Goal: Task Accomplishment & Management: Manage account settings

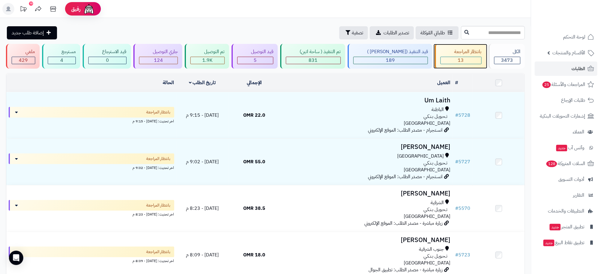
click at [474, 62] on div "13" at bounding box center [461, 60] width 41 height 7
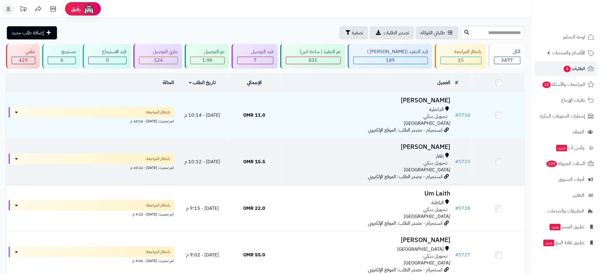
click at [331, 165] on div "تـحـويـل بـنـكـي" at bounding box center [367, 163] width 168 height 7
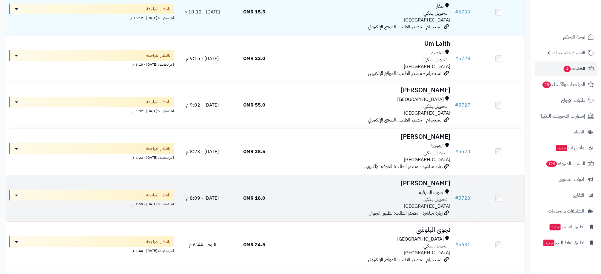
scroll to position [134, 0]
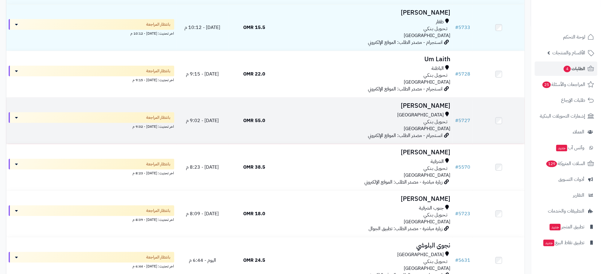
click at [346, 128] on div "مسقط تـحـويـل بـنـكـي عمان" at bounding box center [367, 122] width 168 height 21
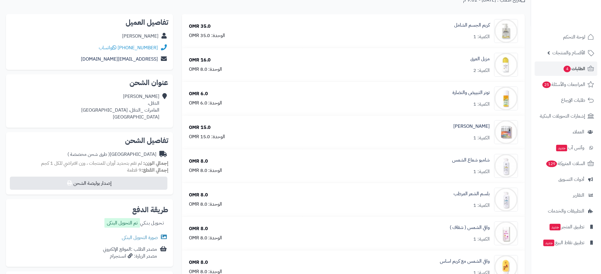
scroll to position [134, 0]
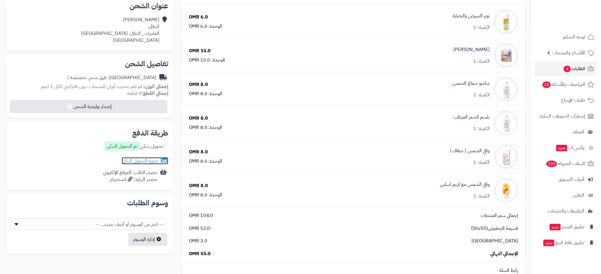
click at [147, 157] on link "صورة التحويل البنكى" at bounding box center [145, 160] width 47 height 7
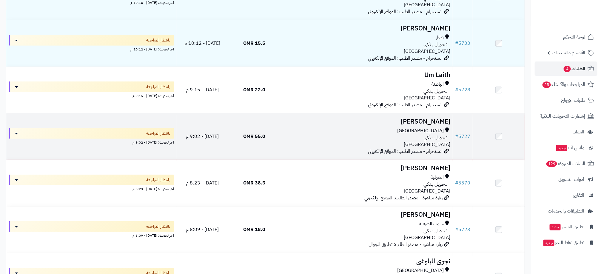
scroll to position [134, 0]
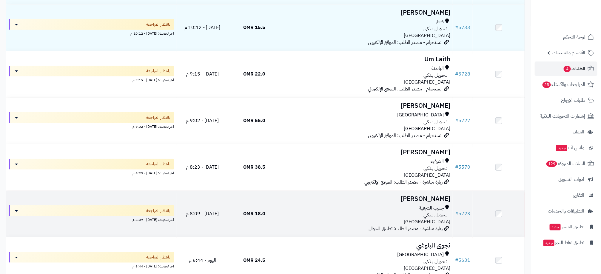
click at [304, 220] on div "جنوب الشرقية تـحـويـل بـنـكـي عمان" at bounding box center [367, 215] width 168 height 21
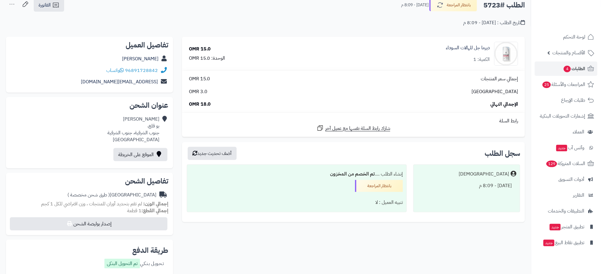
scroll to position [90, 0]
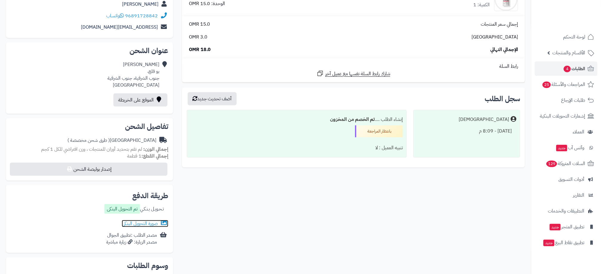
click at [149, 222] on link "صورة التحويل البنكى" at bounding box center [145, 223] width 47 height 7
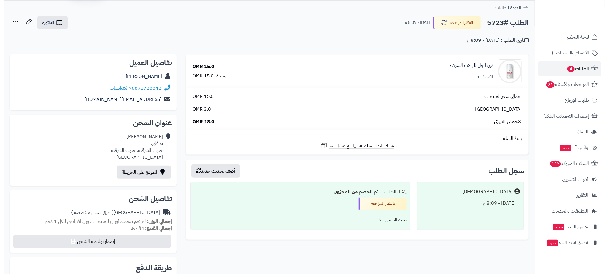
scroll to position [0, 0]
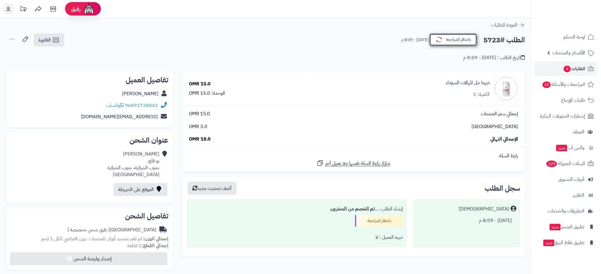
click at [452, 42] on button "بانتظار المراجعة" at bounding box center [454, 39] width 48 height 13
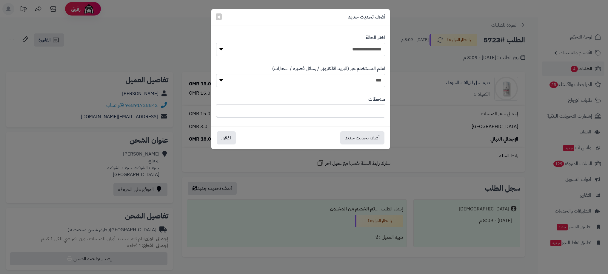
click at [378, 47] on select "**********" at bounding box center [300, 49] width 169 height 13
select select "**"
click at [216, 43] on select "**********" at bounding box center [300, 49] width 169 height 13
click at [371, 133] on button "أضف تحديث جديد" at bounding box center [362, 137] width 44 height 13
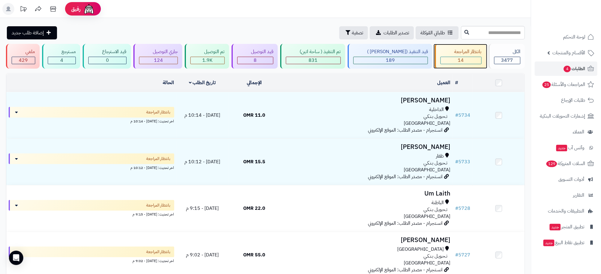
click at [454, 57] on div "14" at bounding box center [461, 60] width 41 height 7
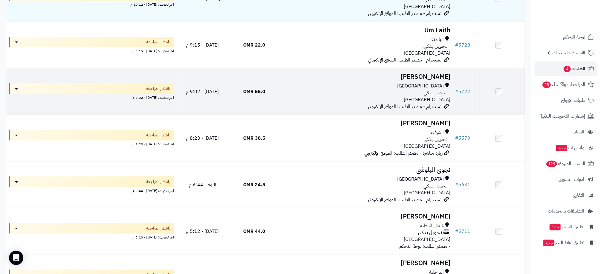
scroll to position [179, 0]
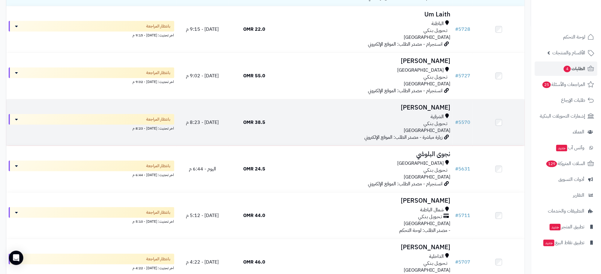
click at [342, 123] on div "تـحـويـل بـنـكـي" at bounding box center [367, 123] width 168 height 7
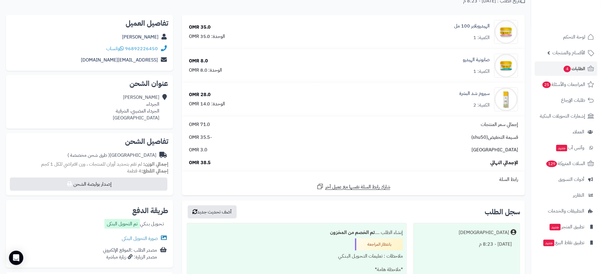
scroll to position [90, 0]
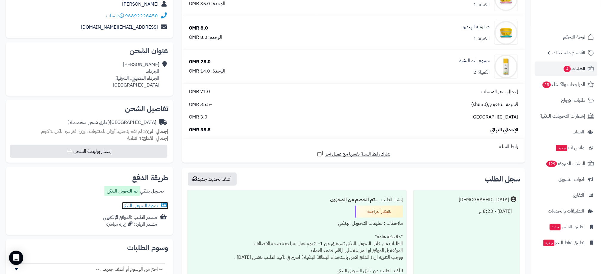
click at [140, 202] on link "صورة التحويل البنكى" at bounding box center [145, 205] width 47 height 7
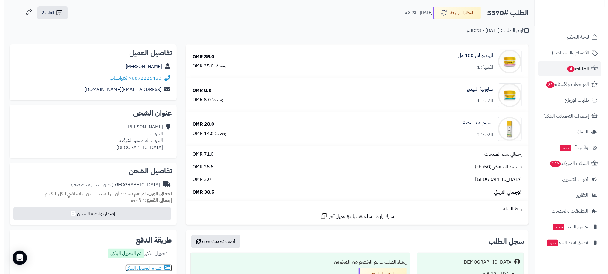
scroll to position [0, 0]
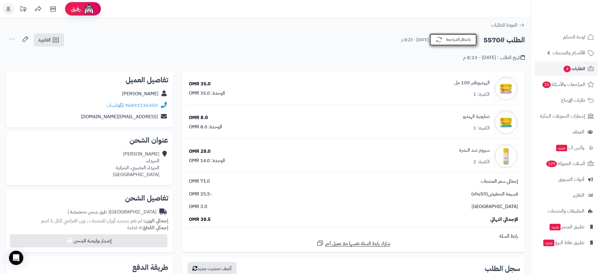
click at [460, 40] on button "بانتظار المراجعة" at bounding box center [454, 39] width 48 height 13
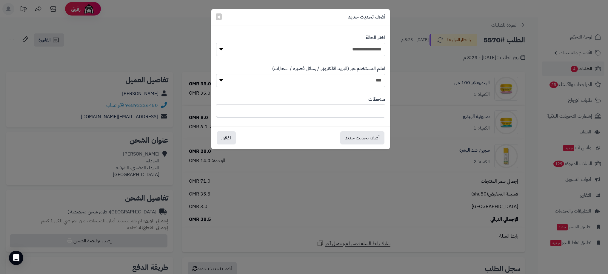
click at [373, 47] on select "**********" at bounding box center [300, 49] width 169 height 13
select select "**"
click at [216, 43] on select "**********" at bounding box center [300, 49] width 169 height 13
click at [370, 136] on button "أضف تحديث جديد" at bounding box center [362, 137] width 44 height 13
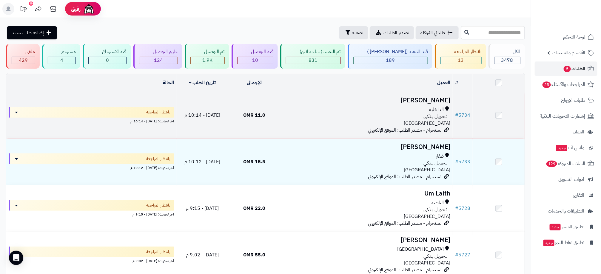
click at [343, 117] on div "تـحـويـل بـنـكـي" at bounding box center [367, 116] width 168 height 7
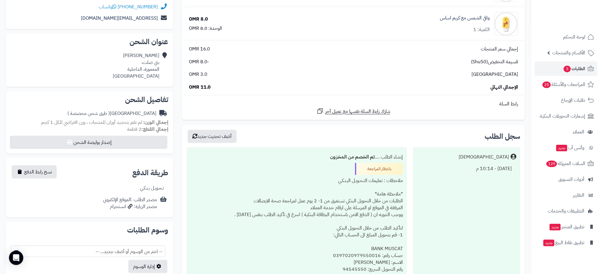
scroll to position [134, 0]
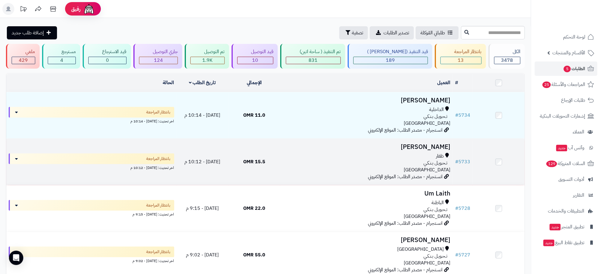
click at [403, 158] on div "ظفار" at bounding box center [367, 156] width 168 height 7
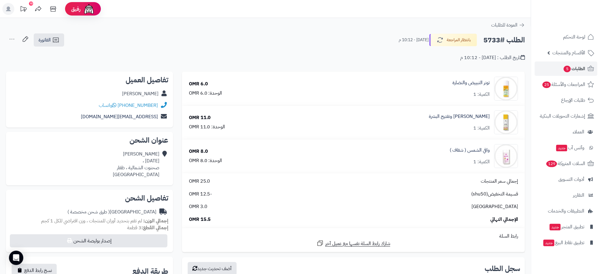
click at [148, 91] on div "[PERSON_NAME]" at bounding box center [140, 93] width 36 height 7
click at [148, 90] on div "[PERSON_NAME]" at bounding box center [140, 93] width 36 height 7
